Goal: Transaction & Acquisition: Purchase product/service

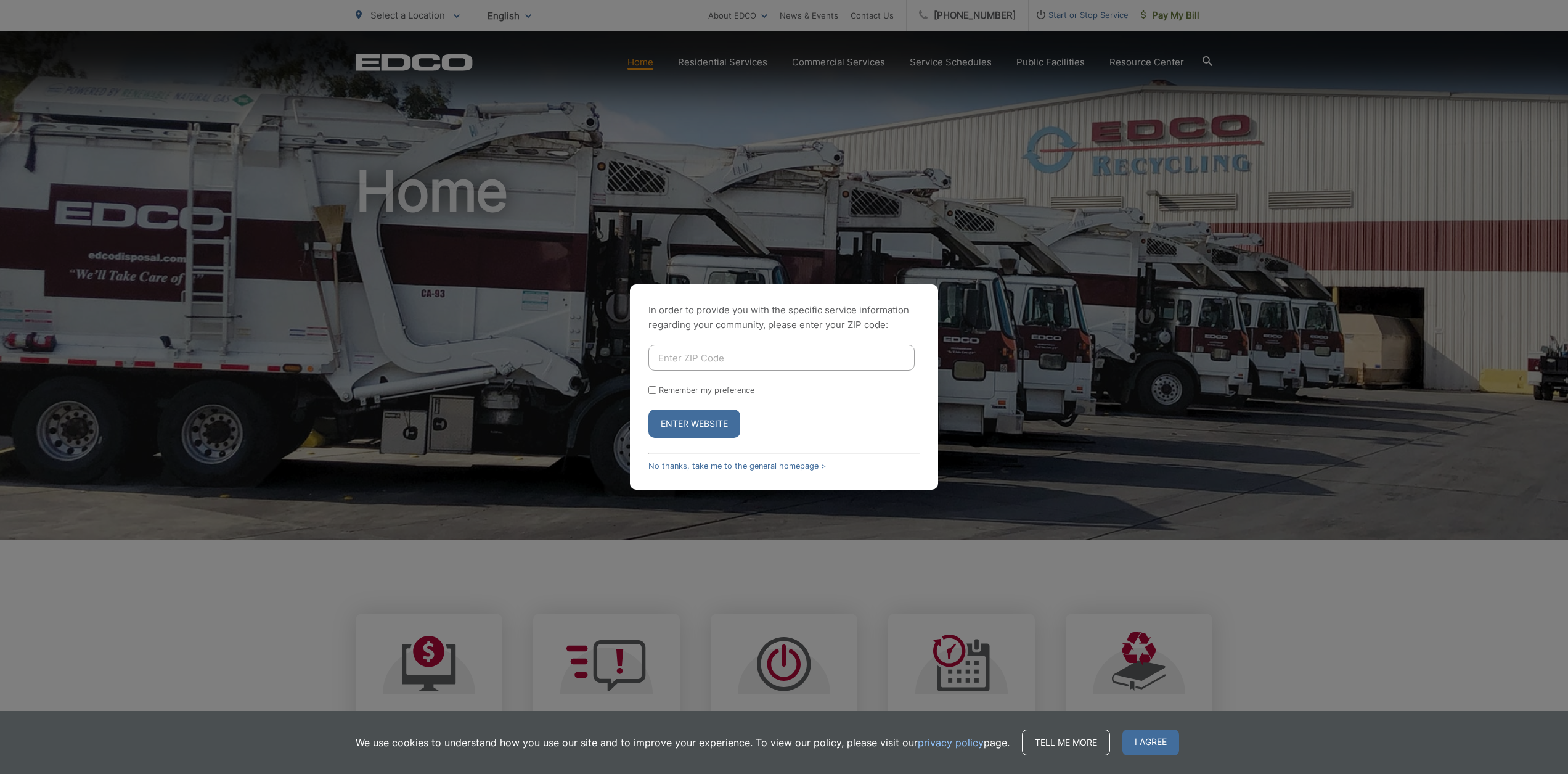
click at [698, 354] on input "Enter ZIP Code" at bounding box center [782, 358] width 267 height 26
type input "92131"
click at [655, 387] on input "Remember my preference" at bounding box center [652, 389] width 8 height 8
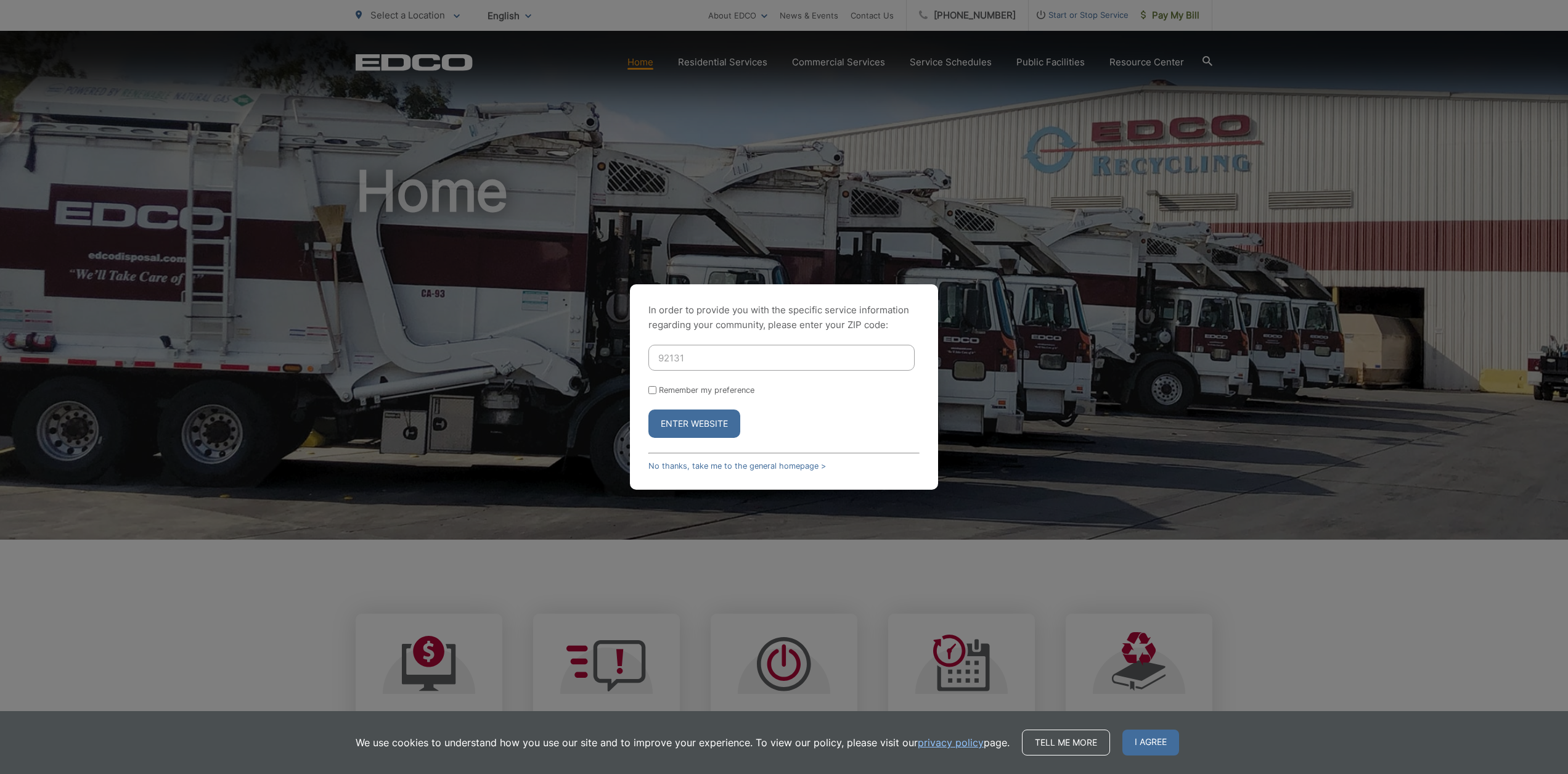
checkbox input "true"
click at [689, 420] on button "Enter Website" at bounding box center [694, 423] width 92 height 28
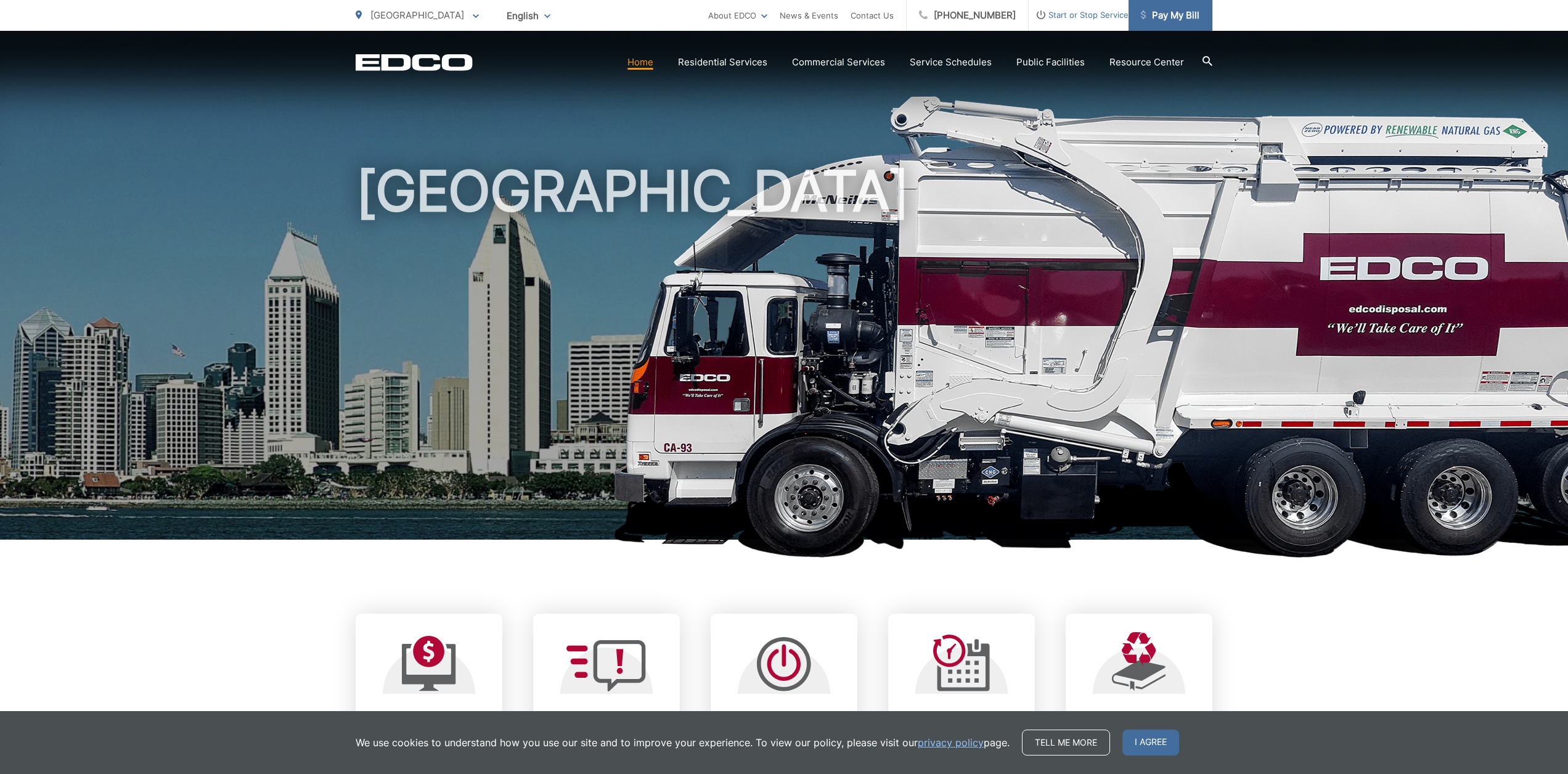
click at [1167, 20] on span "Pay My Bill" at bounding box center [1170, 15] width 59 height 15
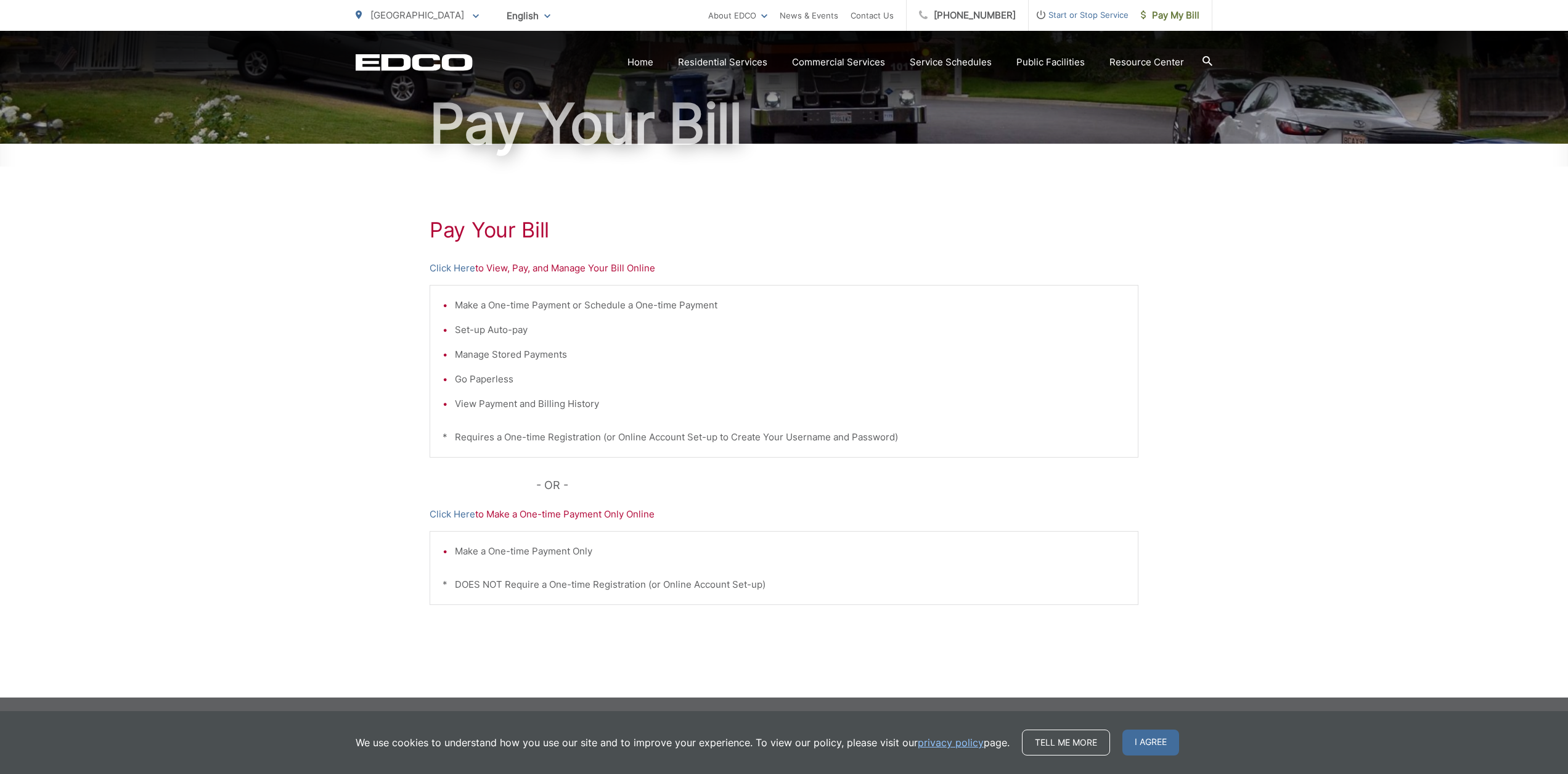
scroll to position [103, 0]
click at [449, 269] on link "Click Here" at bounding box center [453, 268] width 45 height 15
